Goal: Task Accomplishment & Management: Manage account settings

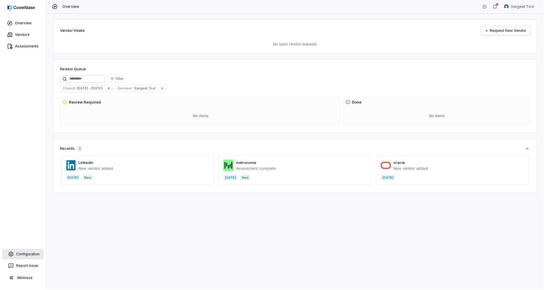
click at [32, 254] on link "Configuration" at bounding box center [22, 254] width 41 height 10
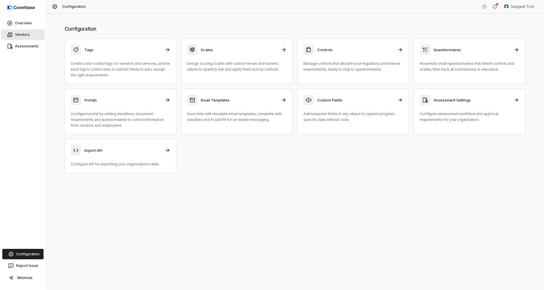
click at [28, 36] on link "Vendors" at bounding box center [23, 34] width 44 height 10
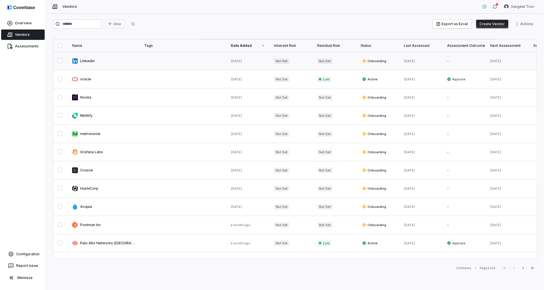
click at [91, 60] on link at bounding box center [104, 61] width 72 height 18
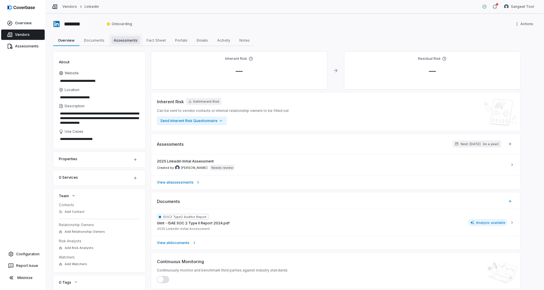
click at [122, 42] on span "Assessments" at bounding box center [125, 40] width 29 height 8
type textarea "*"
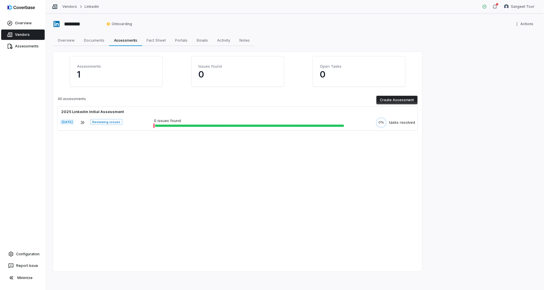
click at [384, 100] on button "Create Assessment" at bounding box center [397, 100] width 41 height 9
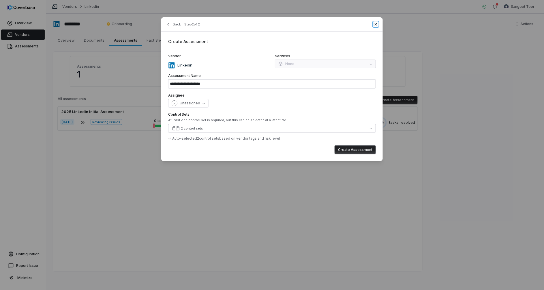
click at [376, 24] on icon "button" at bounding box center [376, 24] width 2 height 2
type input "**********"
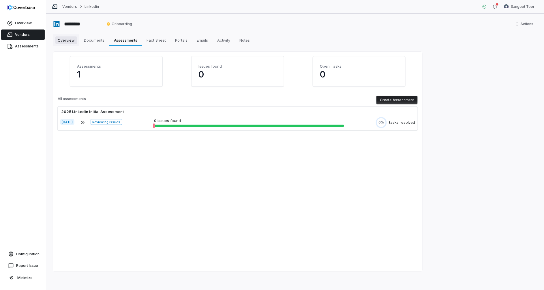
click at [68, 41] on span "Overview" at bounding box center [66, 40] width 22 height 8
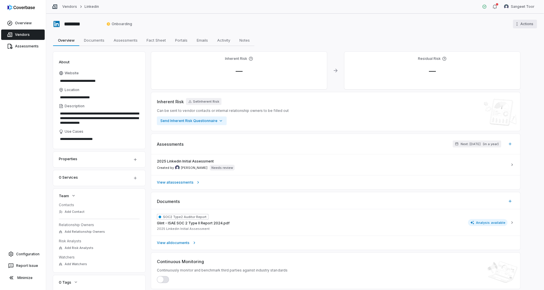
click at [523, 25] on html "**********" at bounding box center [272, 145] width 544 height 290
click at [26, 22] on link "Overview" at bounding box center [23, 23] width 44 height 10
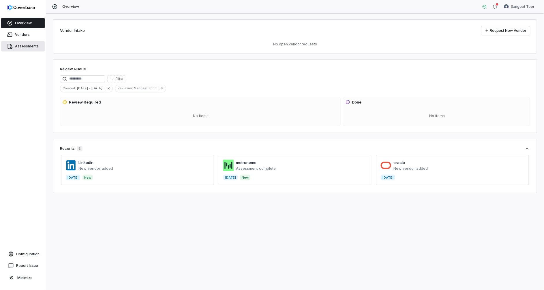
click at [21, 44] on link "Assessments" at bounding box center [23, 46] width 44 height 10
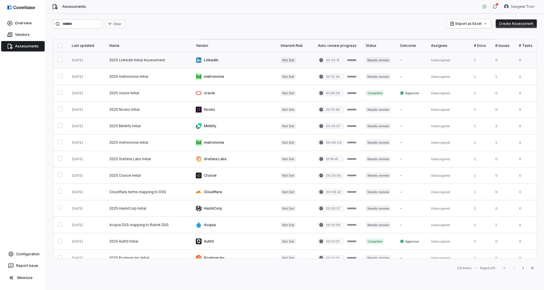
click at [278, 58] on link at bounding box center [294, 60] width 37 height 16
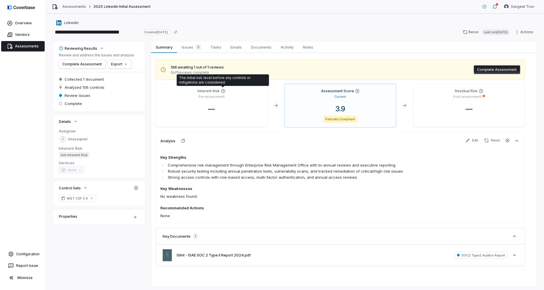
click at [223, 89] on icon at bounding box center [223, 91] width 5 height 5
click at [223, 92] on icon at bounding box center [223, 91] width 5 height 5
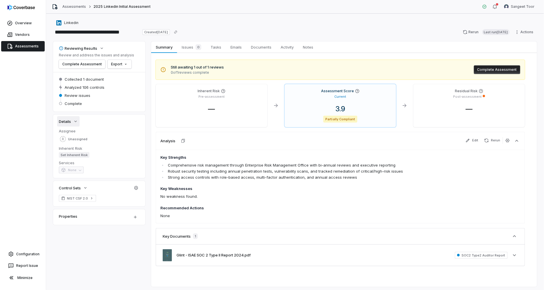
click at [76, 122] on icon "button" at bounding box center [75, 121] width 5 height 5
click at [76, 154] on span "Set Inherent Risk" at bounding box center [74, 155] width 31 height 6
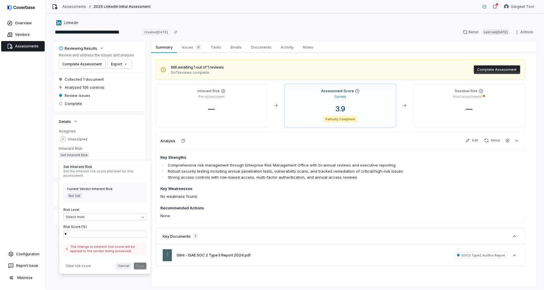
click at [123, 264] on button "Cancel" at bounding box center [124, 265] width 16 height 7
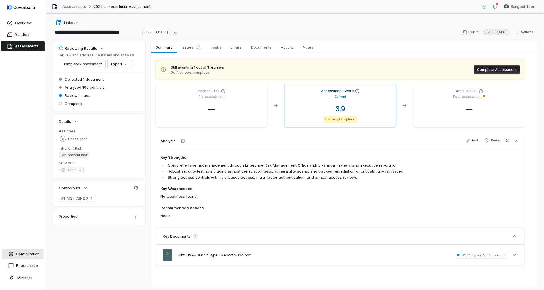
click at [32, 253] on link "Configuration" at bounding box center [22, 254] width 41 height 10
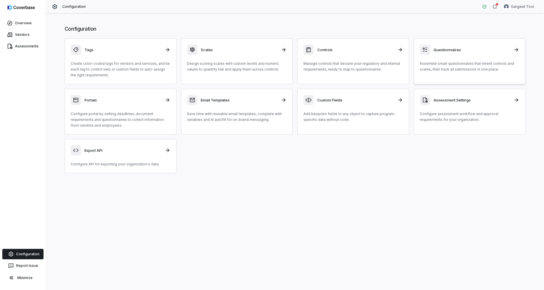
click at [451, 57] on div "Questionnaires Assemble smart questionnaires that inherit controls and scales, …" at bounding box center [470, 58] width 100 height 28
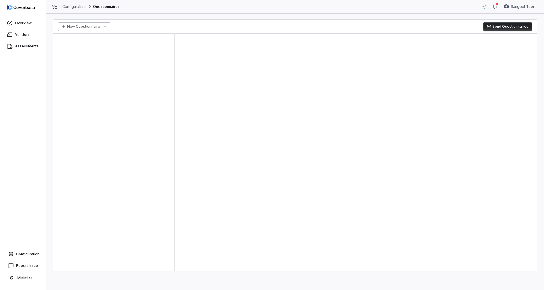
click at [92, 29] on html "Overview Vendors Assessments Configuration Report Issue Minimize Configuration …" at bounding box center [272, 145] width 544 height 290
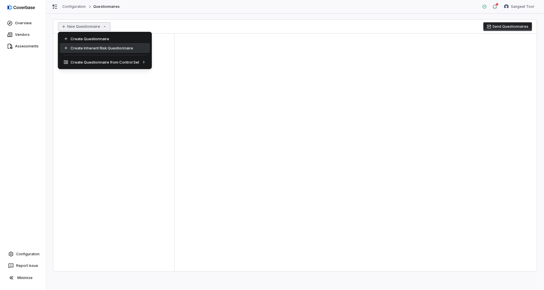
click at [112, 50] on div "Create Inherent Risk Questionnaire" at bounding box center [104, 47] width 89 height 9
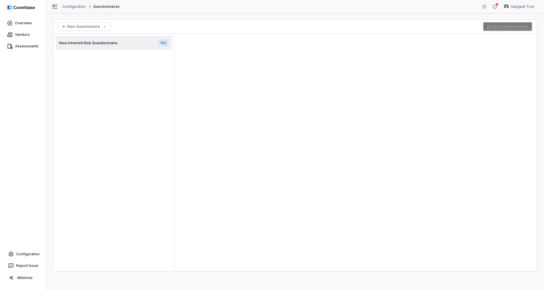
type textarea "*"
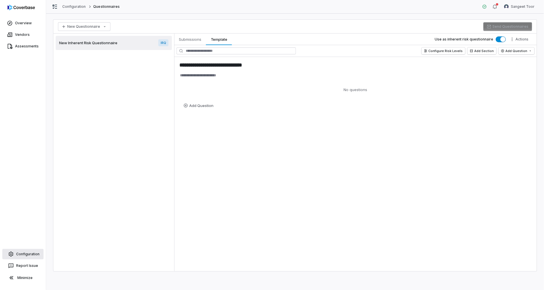
click at [27, 253] on link "Configuration" at bounding box center [22, 254] width 41 height 10
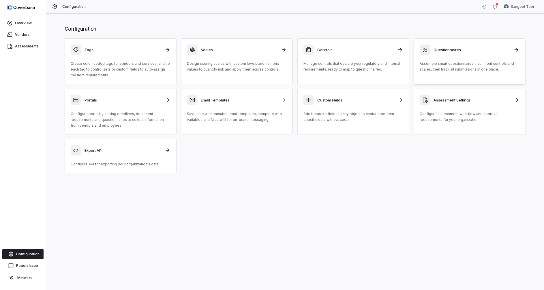
click at [438, 50] on h3 "Questionnaires" at bounding box center [472, 49] width 77 height 5
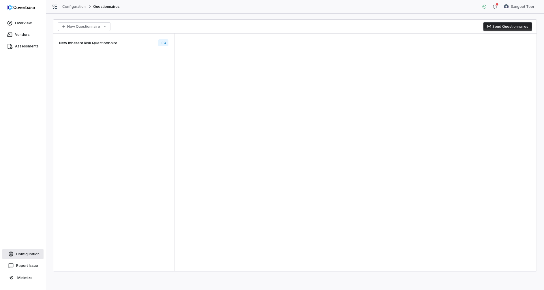
click at [23, 252] on link "Configuration" at bounding box center [22, 254] width 41 height 10
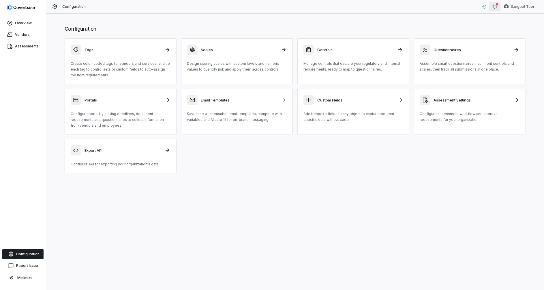
click at [497, 6] on icon "button" at bounding box center [495, 6] width 5 height 5
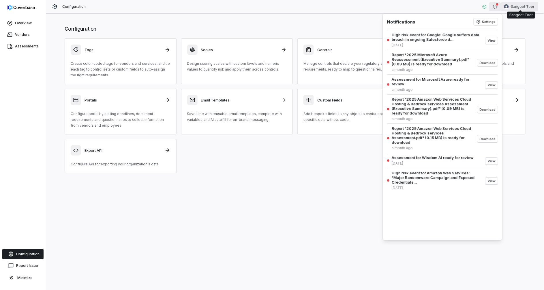
click at [523, 6] on html "Overview Vendors Assessments Configuration Report Issue Minimize Configuration …" at bounding box center [272, 145] width 544 height 290
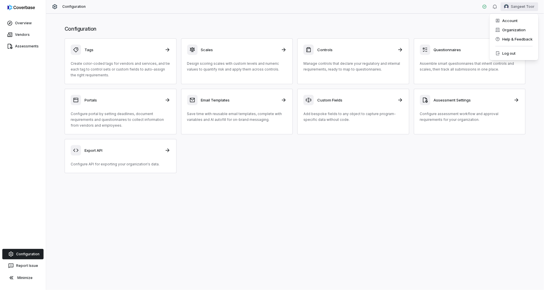
click at [27, 253] on html "Overview Vendors Assessments Configuration Report Issue Minimize Configuration …" at bounding box center [272, 145] width 544 height 290
click at [447, 111] on p "Configure assessment workflow and approval requirements for your organization." at bounding box center [470, 117] width 100 height 12
